Goal: Task Accomplishment & Management: Use online tool/utility

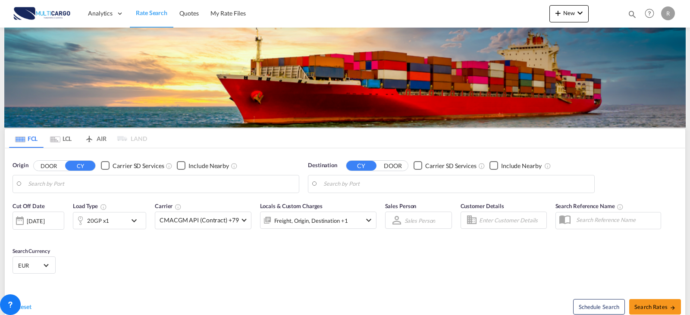
type input "[GEOGRAPHIC_DATA] ([GEOGRAPHIC_DATA]), PTLIS"
type input "Suape Pt / Ipojuca, [GEOGRAPHIC_DATA]"
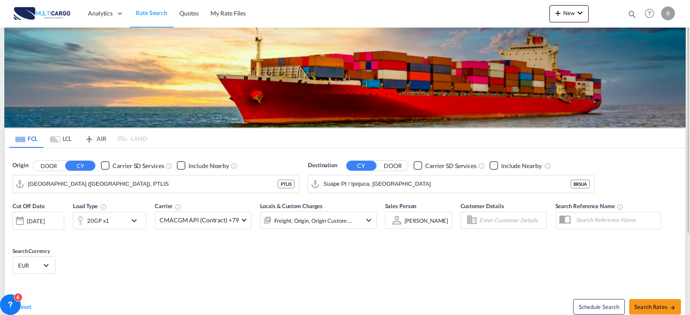
click at [623, 12] on div "Quotes Help Resources Product Release R My Profile Logout" at bounding box center [649, 13] width 55 height 27
click at [627, 13] on div "Quotes Help Resources Product Release R My Profile Logout" at bounding box center [649, 13] width 55 height 27
click at [631, 13] on md-icon "icon-magnify" at bounding box center [631, 13] width 9 height 9
click at [505, 13] on select "Quotes" at bounding box center [494, 14] width 41 height 16
select select "Quotes"
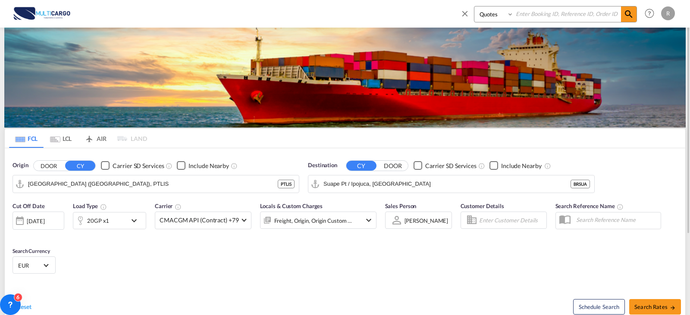
click at [474, 6] on select "Quotes" at bounding box center [494, 14] width 41 height 16
click at [541, 14] on input at bounding box center [567, 13] width 107 height 15
type input "8106"
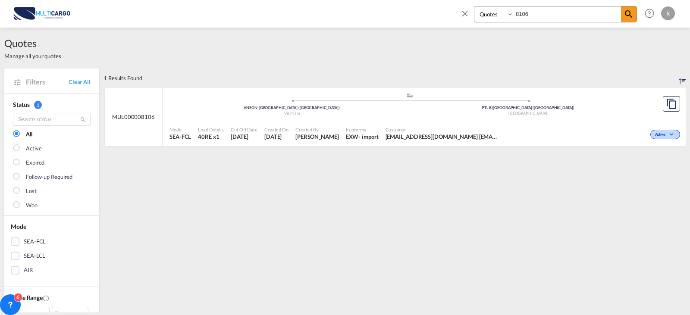
click at [567, 119] on div ".a{fill:#aaa8ad;} .a{fill:#aaa8ad;} VNSGN | [GEOGRAPHIC_DATA] ([GEOGRAPHIC_DATA…" at bounding box center [409, 106] width 481 height 28
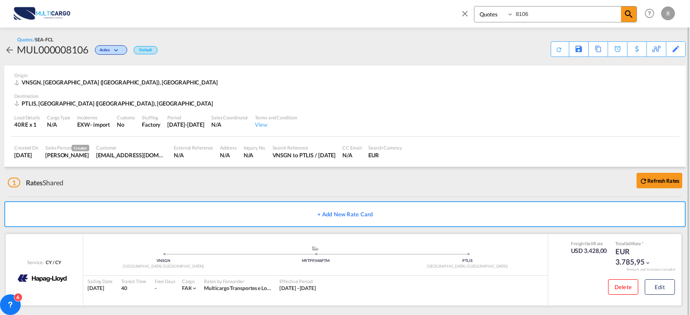
scroll to position [6, 0]
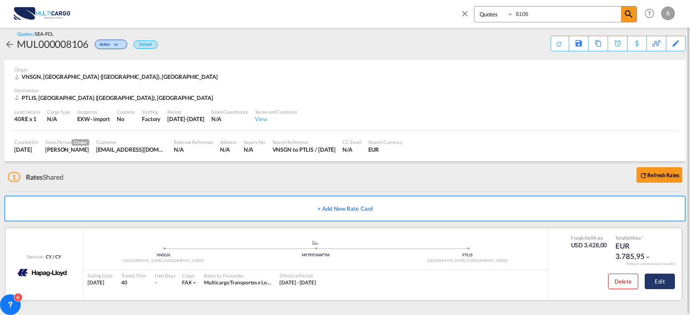
click at [665, 282] on button "Edit" at bounding box center [660, 282] width 30 height 16
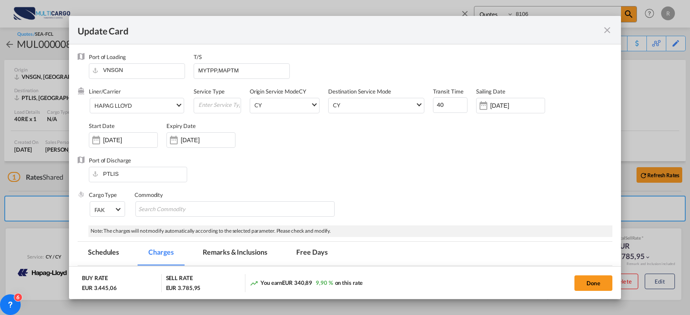
select select "per equipment"
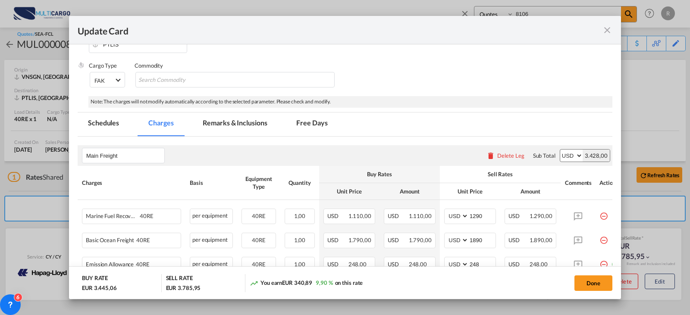
scroll to position [172, 0]
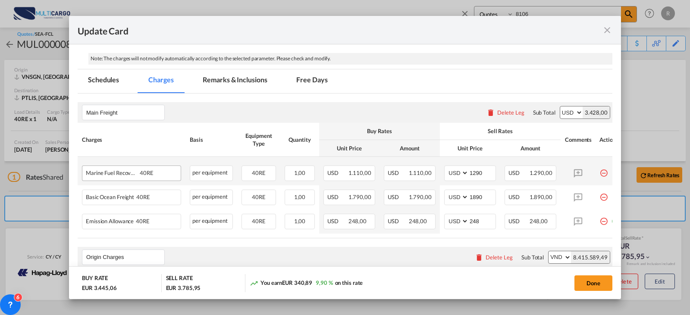
click at [166, 178] on div "Marine Fuel Recovery(MFR) 40RE" at bounding box center [131, 172] width 98 height 13
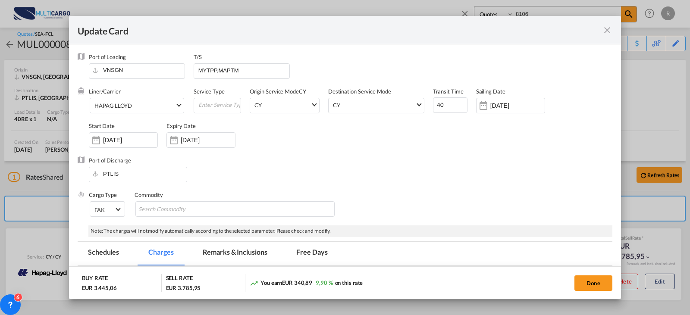
scroll to position [216, 0]
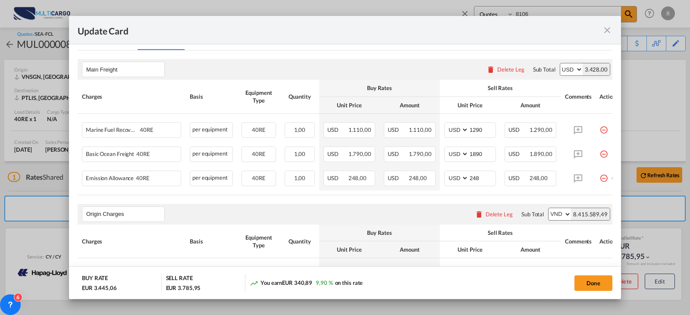
drag, startPoint x: 608, startPoint y: 34, endPoint x: 488, endPoint y: 3, distance: 124.7
click at [608, 33] on md-icon "icon-close fg-AAA8AD m-0 pointer" at bounding box center [607, 30] width 10 height 10
